Goal: Information Seeking & Learning: Learn about a topic

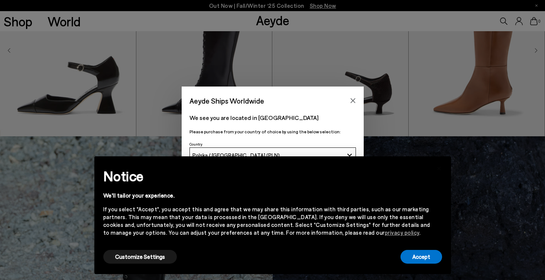
scroll to position [316, 0]
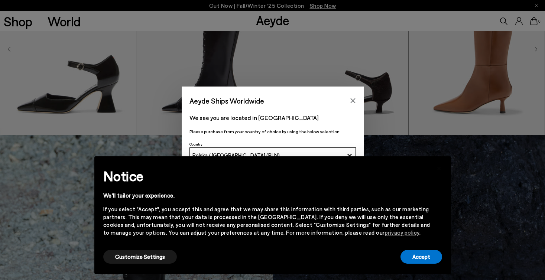
click at [62, 79] on div "Aeyde Ships Worldwide We see you are located in Poland Please purchase from you…" at bounding box center [272, 140] width 545 height 280
click at [353, 100] on icon "Close" at bounding box center [353, 101] width 6 height 6
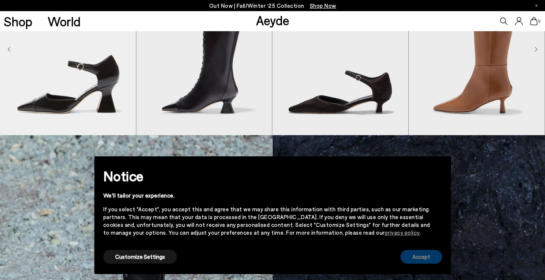
click at [417, 255] on button "Accept" at bounding box center [422, 257] width 42 height 14
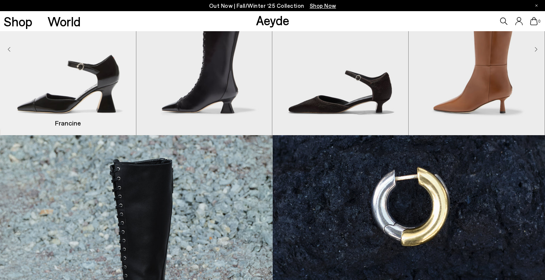
click at [67, 80] on img "1 / 8" at bounding box center [68, 49] width 136 height 171
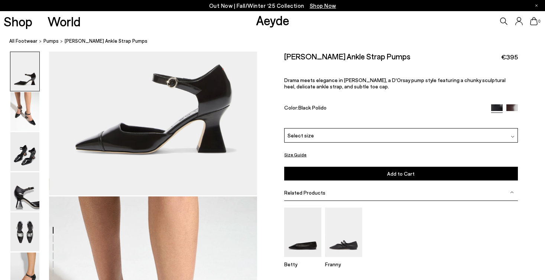
scroll to position [135, 0]
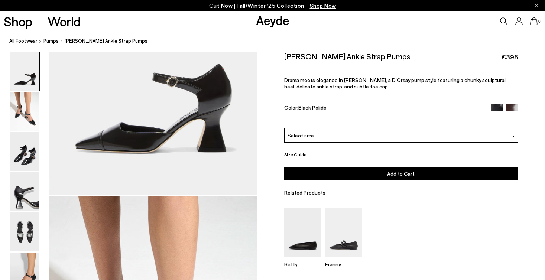
click at [24, 41] on link "All Footwear" at bounding box center [23, 41] width 28 height 8
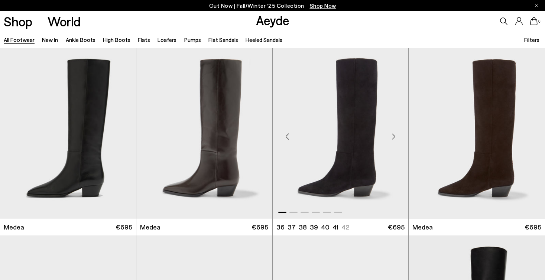
click at [349, 141] on img "1 / 6" at bounding box center [341, 133] width 136 height 171
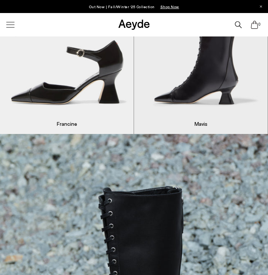
scroll to position [287, 0]
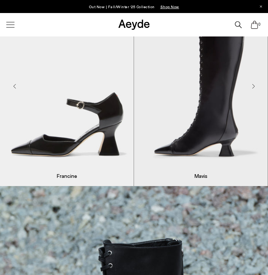
click at [85, 88] on img "1 / 8" at bounding box center [67, 86] width 134 height 198
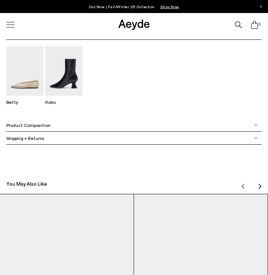
scroll to position [534, 0]
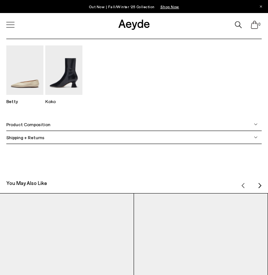
click at [257, 122] on img at bounding box center [256, 124] width 4 height 4
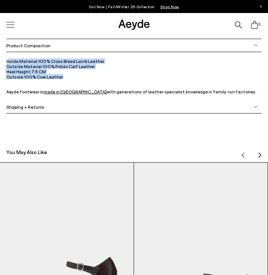
drag, startPoint x: 7, startPoint y: 55, endPoint x: 64, endPoint y: 74, distance: 60.2
click at [64, 74] on ul "Inside Material: 100% Cross Breed Lamb Leather Outside Material: 100% Polido Ca…" at bounding box center [133, 76] width 255 height 36
copy ul "nside Material: 100% Cross Breed Lamb Leather Outside Material: 100% Polido Cal…"
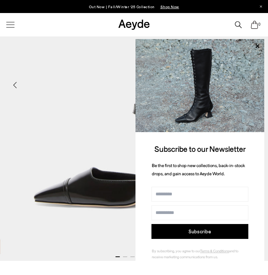
scroll to position [38, 0]
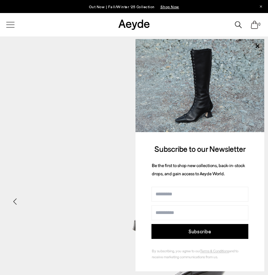
click at [12, 29] on div at bounding box center [11, 24] width 16 height 13
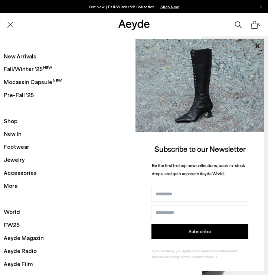
click at [15, 146] on span "Footwear" at bounding box center [17, 147] width 26 height 10
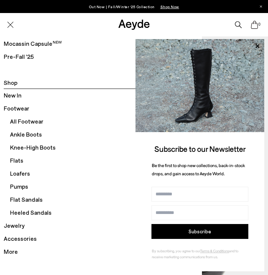
scroll to position [42, 0]
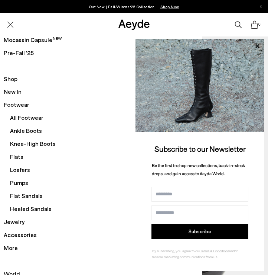
click at [19, 158] on span "Flats" at bounding box center [104, 156] width 188 height 13
